Goal: Task Accomplishment & Management: Manage account settings

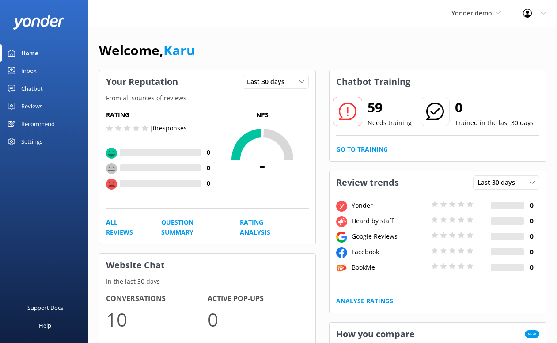
click at [44, 92] on link "Chatbot" at bounding box center [44, 88] width 88 height 18
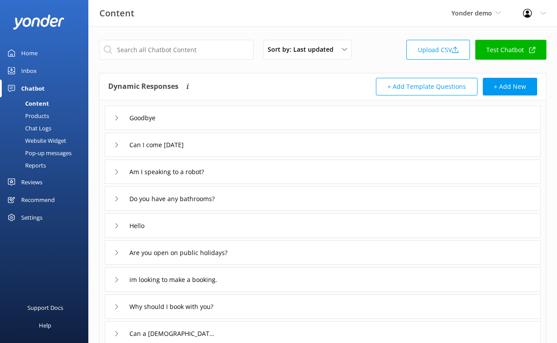
click at [51, 151] on div "Pop-up messages" at bounding box center [38, 153] width 66 height 12
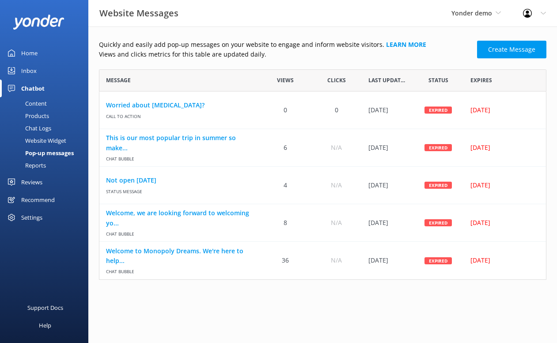
scroll to position [210, 447]
click at [183, 141] on link "This is our most popular trip in summer so make..." at bounding box center [179, 143] width 147 height 20
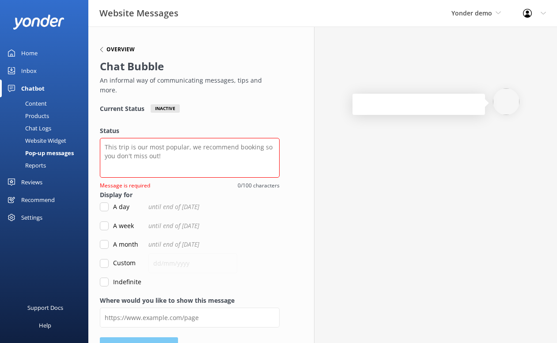
click at [112, 48] on h6 "Overview" at bounding box center [120, 49] width 28 height 5
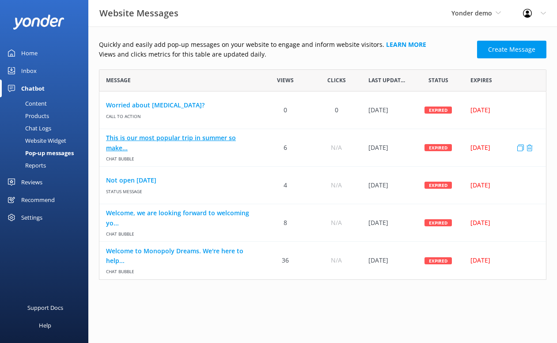
scroll to position [210, 447]
click at [173, 245] on div "Welcome to Monopoly Dreams. We're here to help... Chat bubble" at bounding box center [179, 261] width 161 height 38
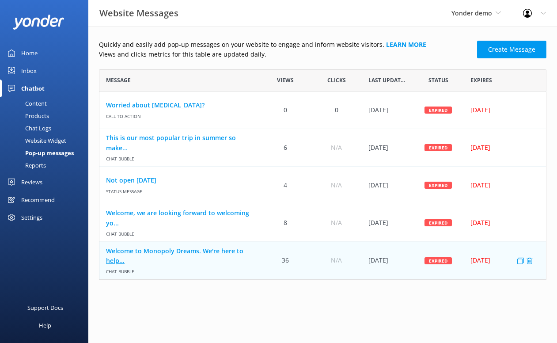
click at [173, 253] on link "Welcome to Monopoly Dreams. We're here to help..." at bounding box center [179, 256] width 147 height 20
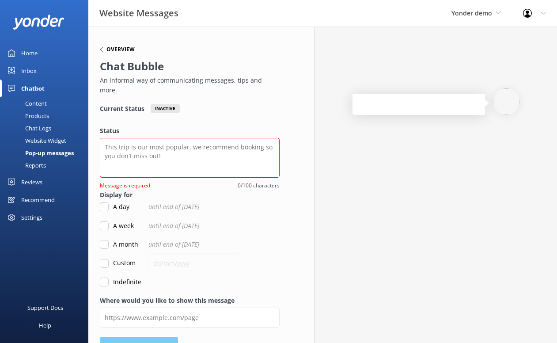
click at [112, 51] on h6 "Overview" at bounding box center [120, 49] width 28 height 5
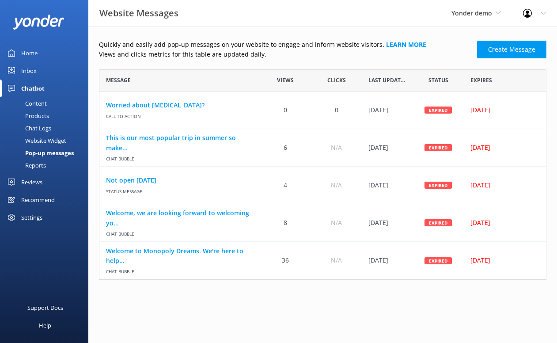
scroll to position [210, 447]
click at [53, 140] on div "Website Widget" at bounding box center [35, 140] width 61 height 12
